Goal: Task Accomplishment & Management: Manage account settings

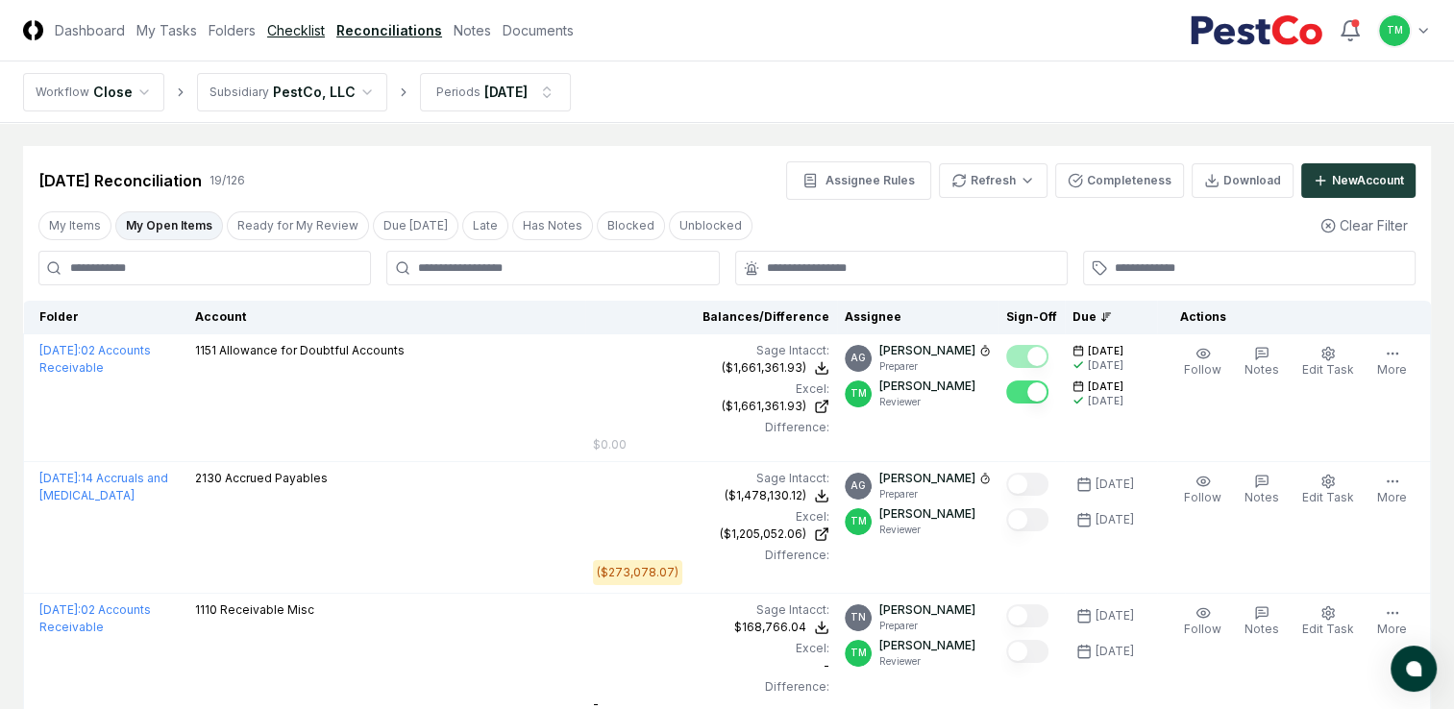
click at [278, 27] on link "Checklist" at bounding box center [296, 30] width 58 height 20
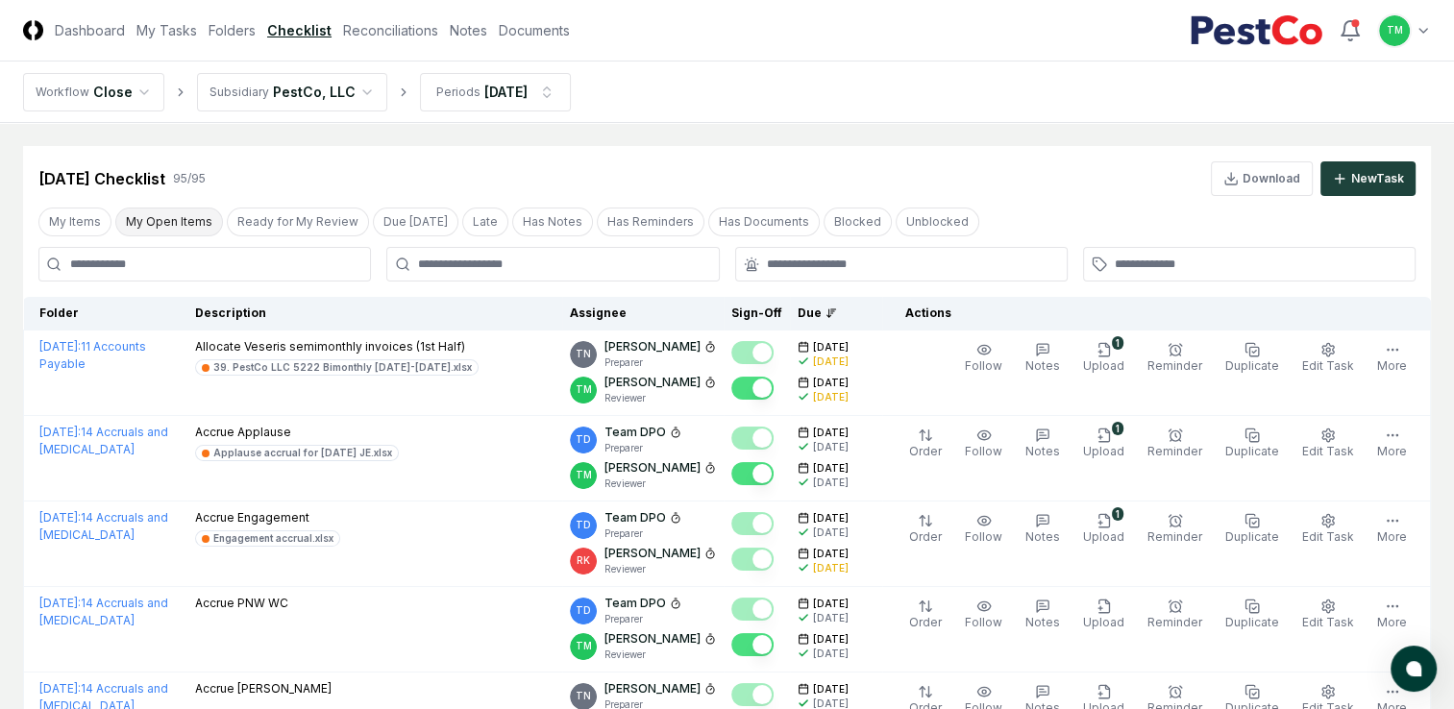
click at [173, 217] on button "My Open Items" at bounding box center [169, 222] width 108 height 29
